Goal: Task Accomplishment & Management: Complete application form

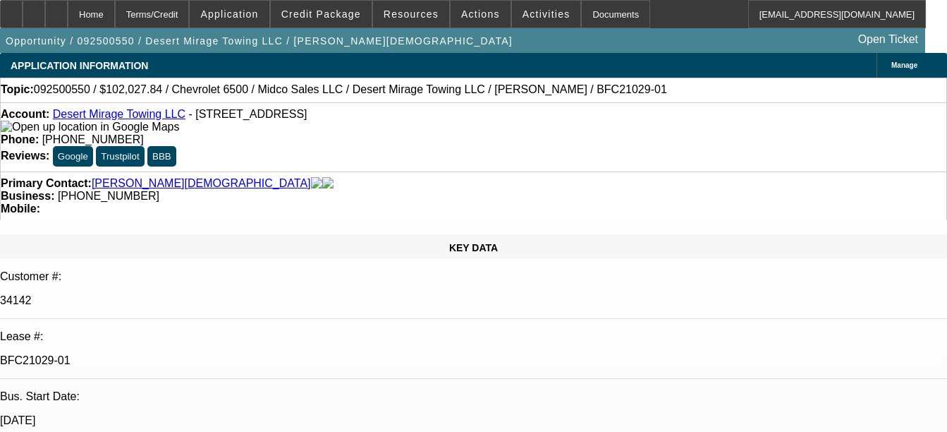
select select "0"
select select "0.1"
select select "0"
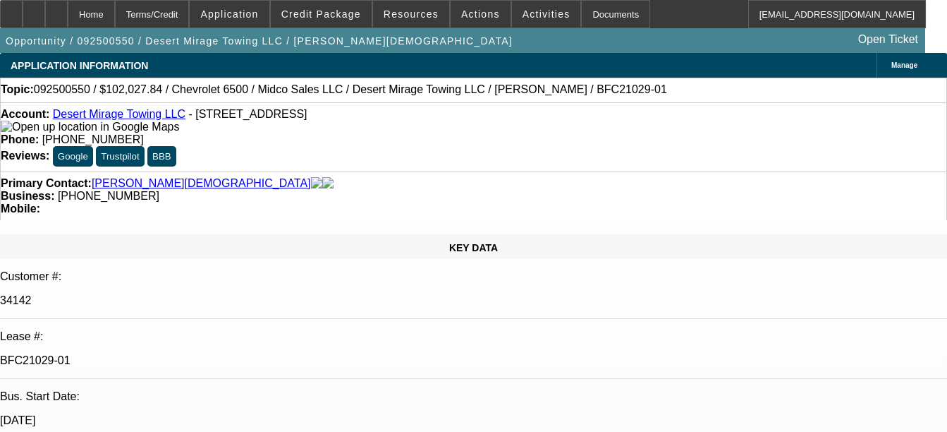
select select "0.1"
select select "1"
select select "3"
select select "4"
select select "1"
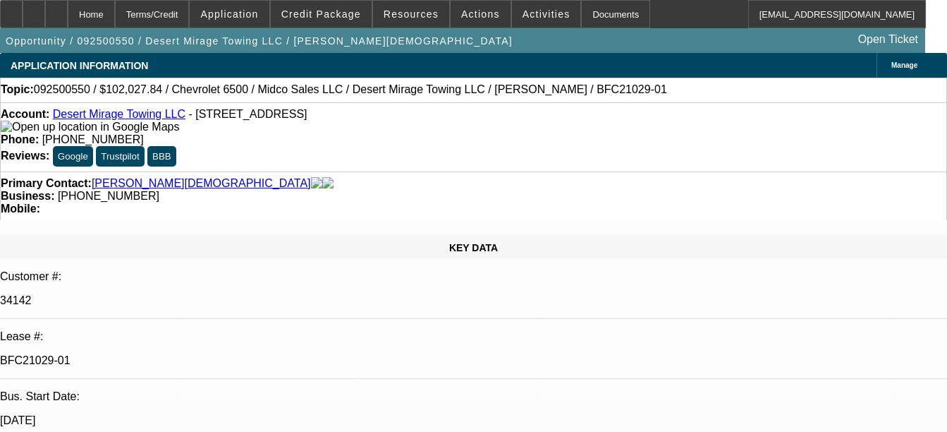
select select "3"
select select "4"
click at [581, 8] on div "Documents" at bounding box center [615, 14] width 69 height 28
